Goal: Transaction & Acquisition: Purchase product/service

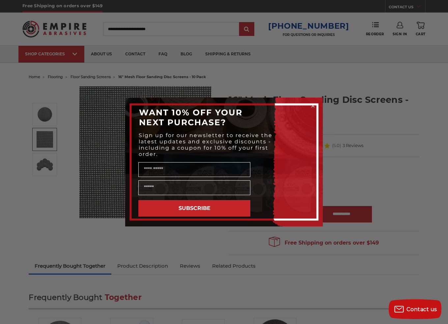
click at [314, 106] on icon "Close dialog" at bounding box center [313, 106] width 3 height 3
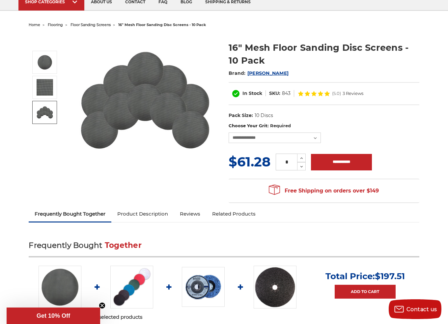
scroll to position [165, 0]
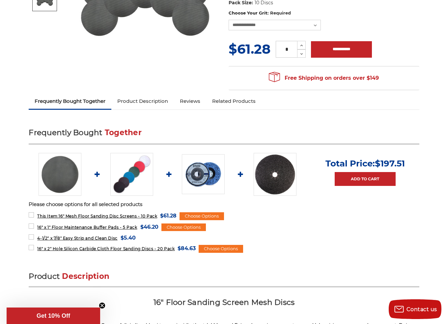
click at [205, 181] on img at bounding box center [203, 174] width 43 height 40
